Goal: Browse casually: Explore the website without a specific task or goal

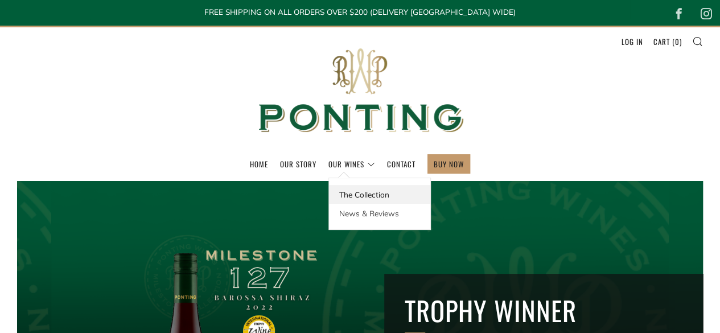
click at [349, 196] on link "The Collection" at bounding box center [379, 194] width 101 height 19
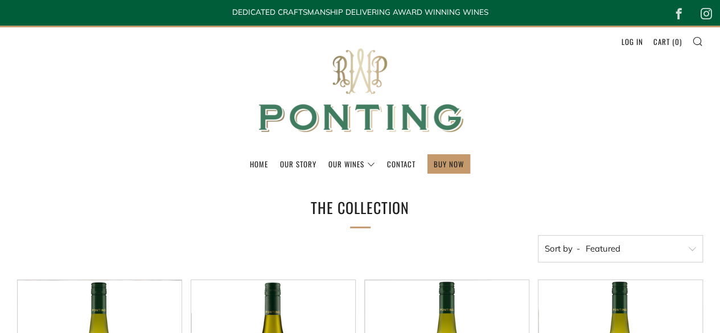
click at [374, 92] on img at bounding box center [361, 90] width 228 height 127
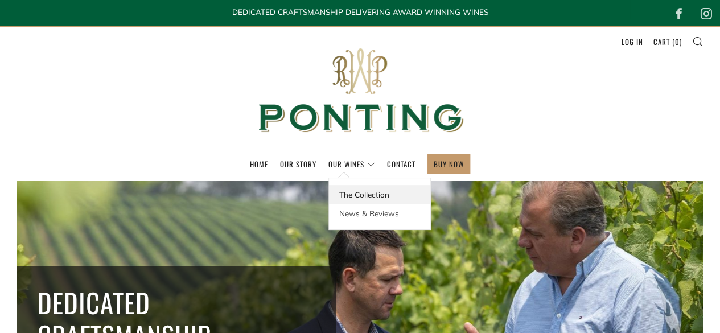
click at [353, 195] on link "The Collection" at bounding box center [379, 194] width 101 height 19
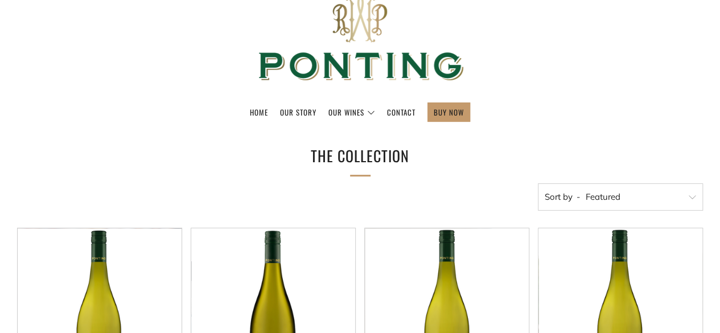
scroll to position [114, 0]
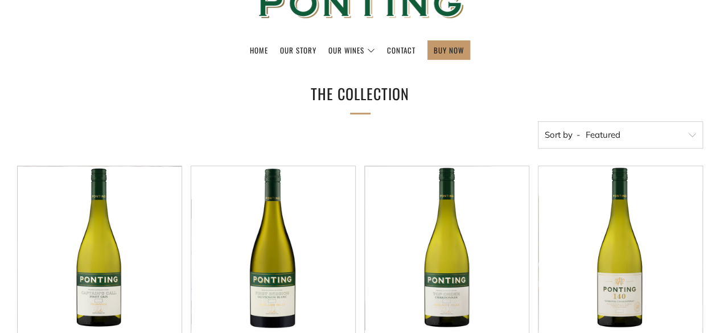
click at [568, 127] on select "Featured Best Selling Alphabetically, A-Z Alphabetically, Z-A Price, low to hig…" at bounding box center [620, 134] width 165 height 27
click at [556, 43] on ul "Home Our Story Our Wines The Collection News & Reviews" at bounding box center [360, 49] width 686 height 19
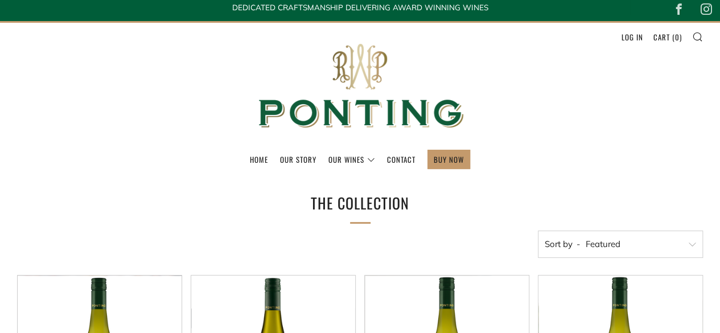
scroll to position [0, 0]
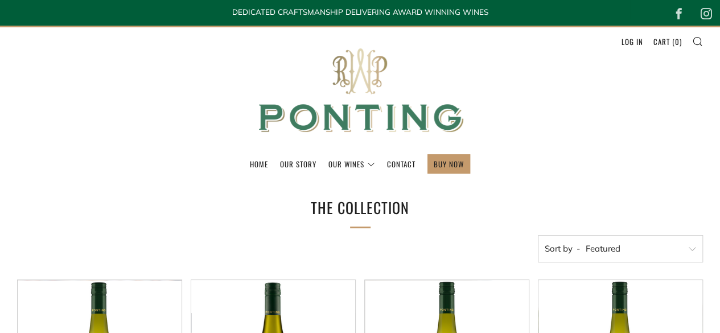
drag, startPoint x: 343, startPoint y: 111, endPoint x: 415, endPoint y: 116, distance: 71.9
click at [344, 111] on img at bounding box center [361, 90] width 228 height 127
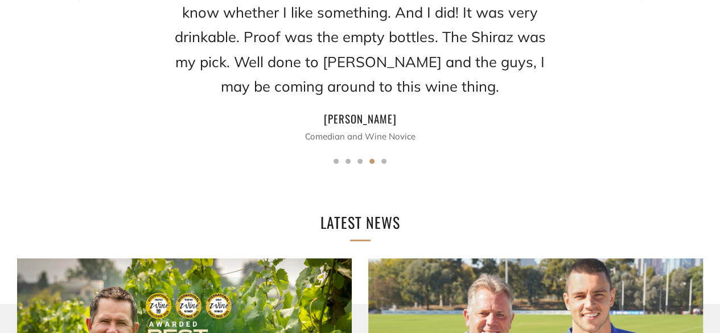
scroll to position [1747, 0]
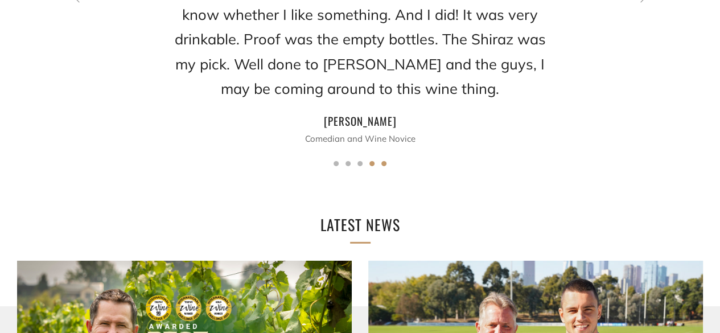
click at [384, 161] on button "5" at bounding box center [384, 163] width 5 height 5
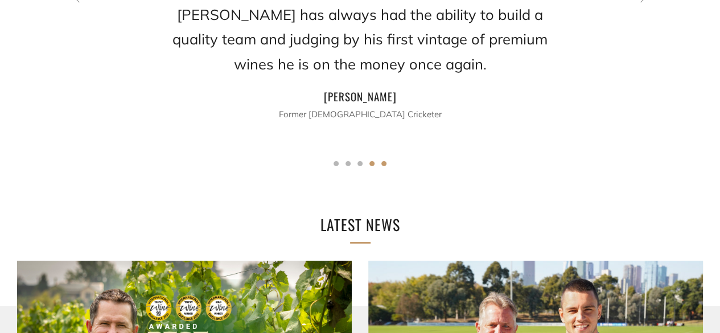
click at [371, 161] on button "4" at bounding box center [372, 163] width 5 height 5
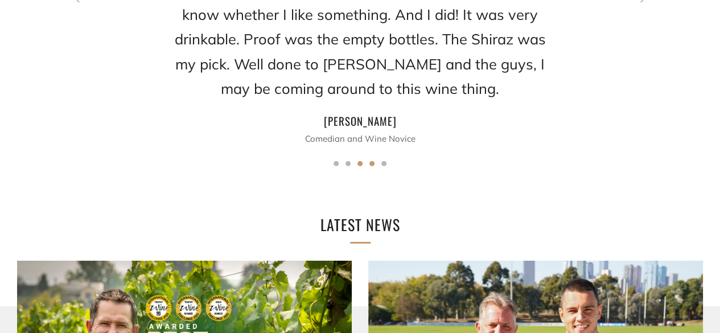
click at [358, 161] on button "3" at bounding box center [360, 163] width 5 height 5
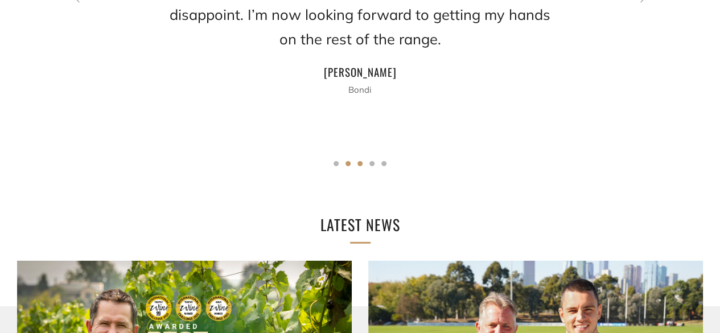
click at [347, 161] on button "2" at bounding box center [348, 163] width 5 height 5
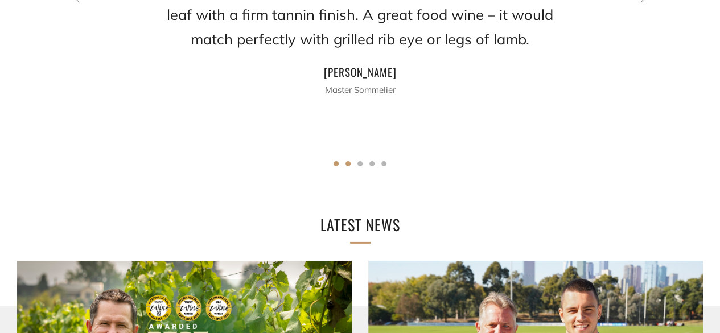
click at [334, 161] on button "1" at bounding box center [336, 163] width 5 height 5
